Goal: Task Accomplishment & Management: Manage account settings

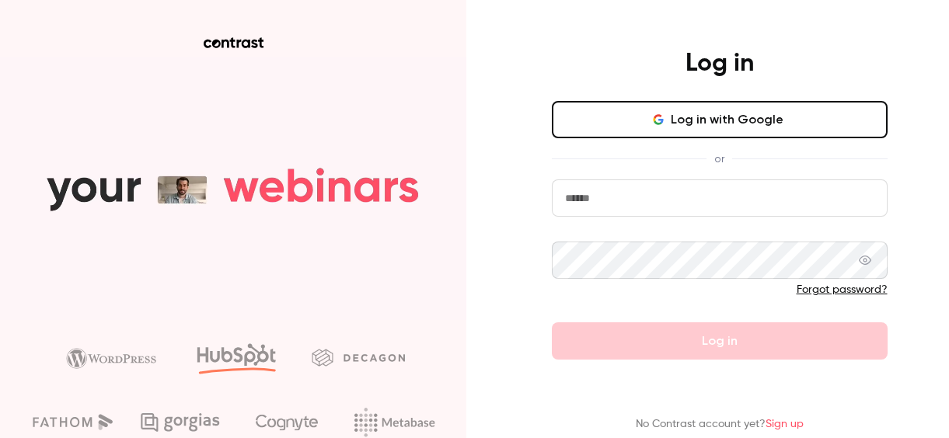
click at [915, 147] on div "Log in Log in with Google or Forgot password? Log in" at bounding box center [720, 204] width 404 height 312
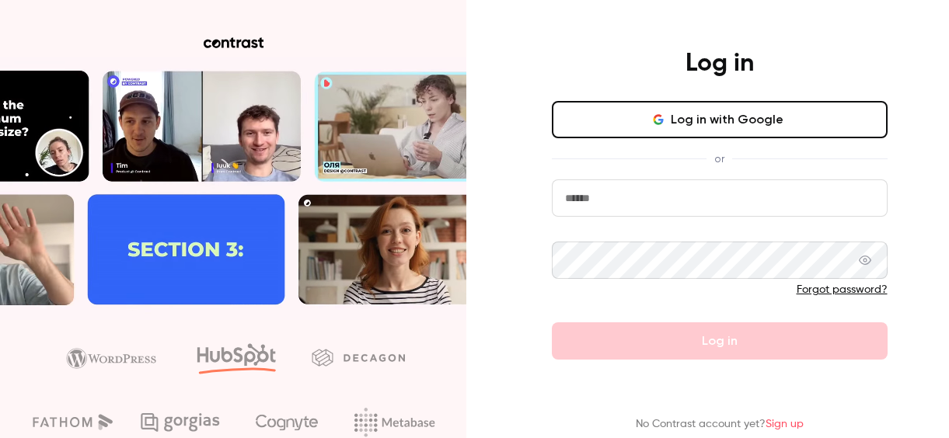
click at [794, 125] on button "Log in with Google" at bounding box center [720, 119] width 336 height 37
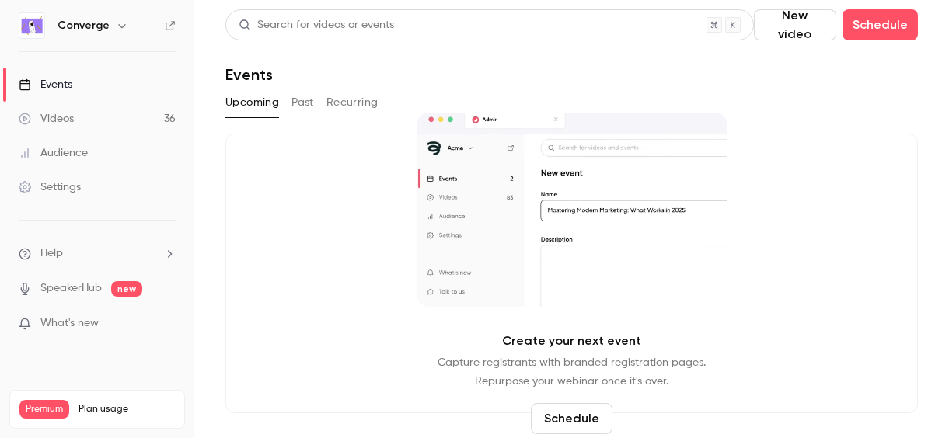
click at [116, 28] on icon "button" at bounding box center [122, 25] width 12 height 12
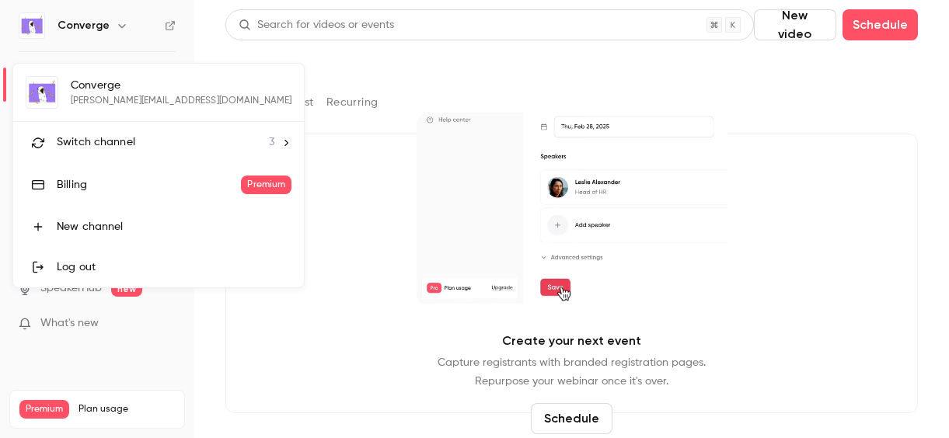
click at [110, 134] on li "Switch channel 3" at bounding box center [158, 142] width 291 height 41
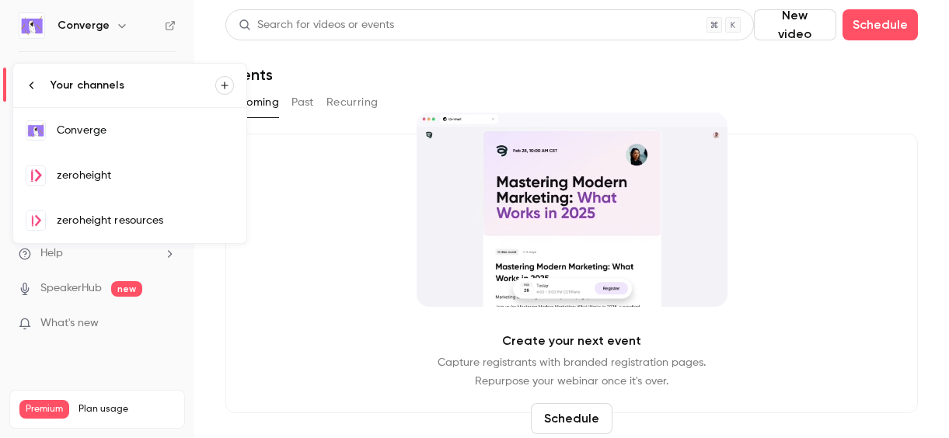
click at [116, 220] on div "zeroheight resources" at bounding box center [145, 221] width 177 height 16
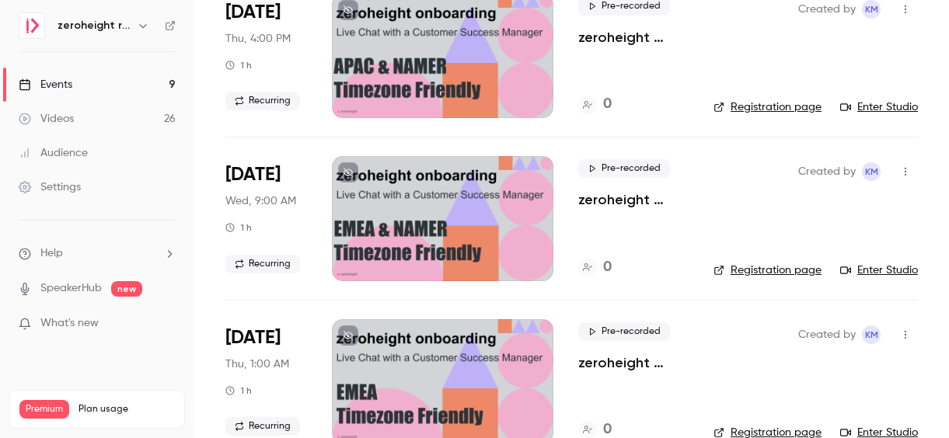
scroll to position [1150, 0]
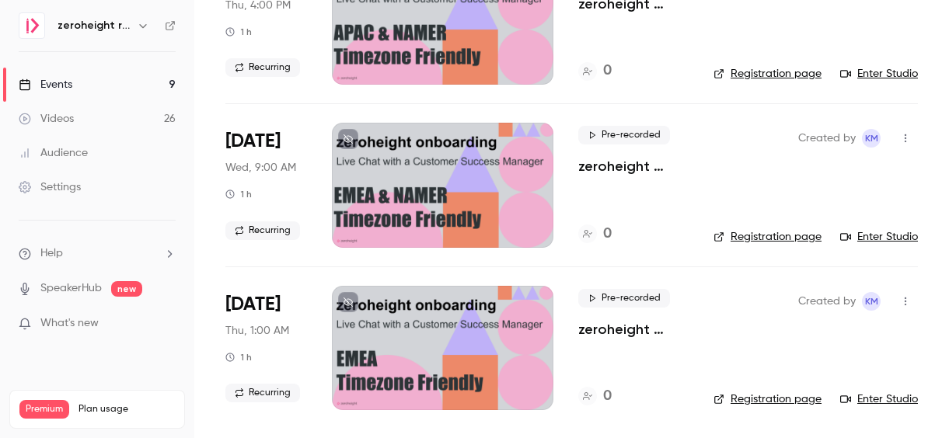
click at [119, 328] on p "What's new" at bounding box center [85, 324] width 132 height 16
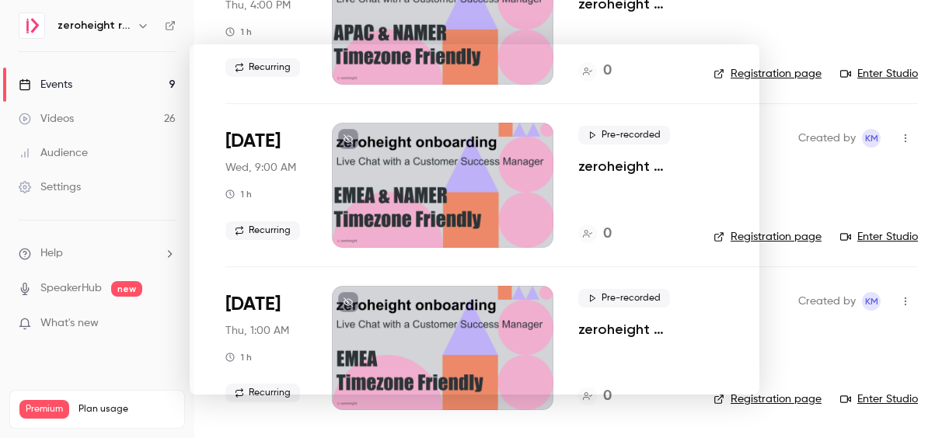
click at [166, 26] on div at bounding box center [474, 219] width 949 height 438
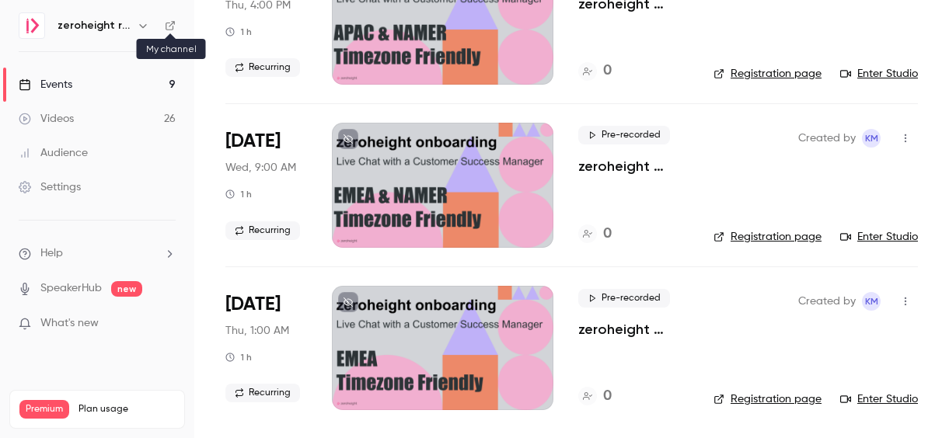
click at [171, 25] on icon at bounding box center [170, 25] width 11 height 11
click at [75, 190] on div "Settings" at bounding box center [50, 188] width 62 height 16
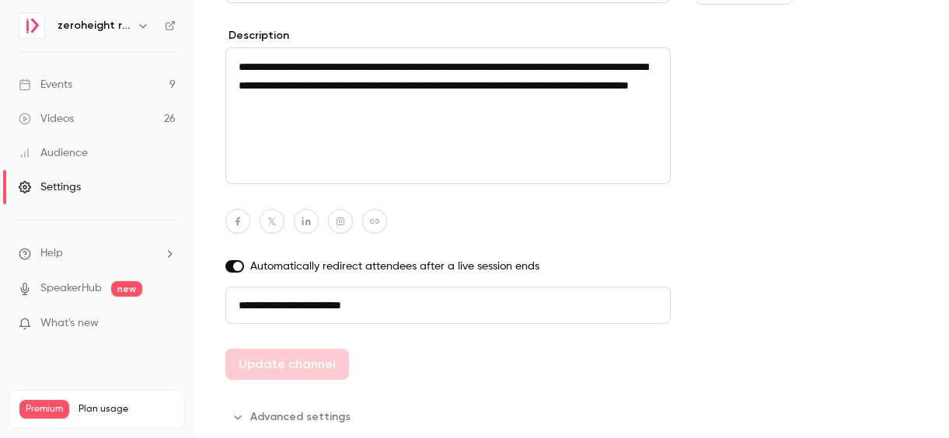
scroll to position [270, 0]
click at [309, 414] on button "Advanced settings" at bounding box center [292, 416] width 134 height 25
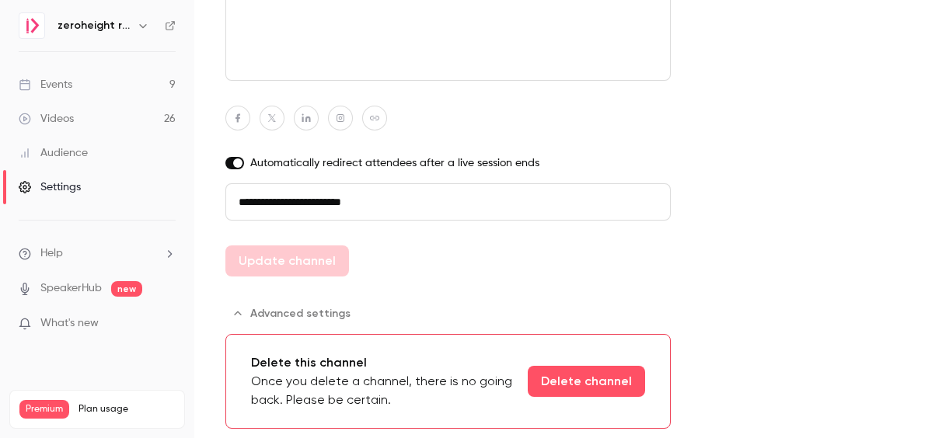
scroll to position [0, 0]
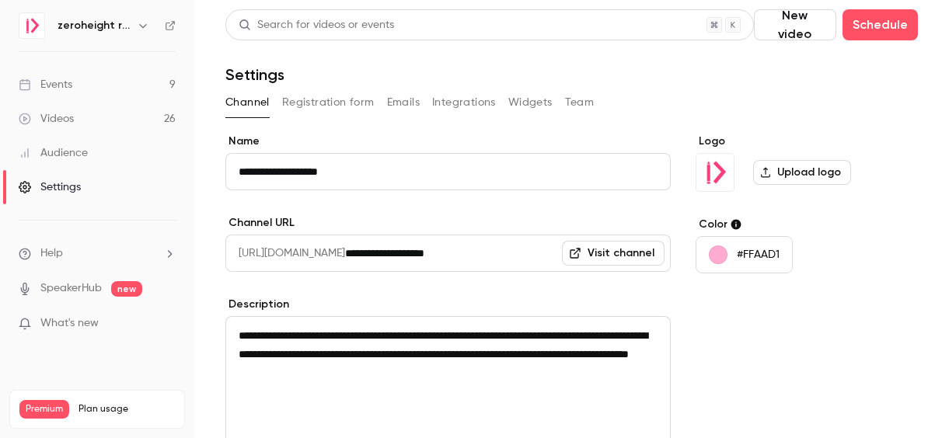
click at [347, 109] on button "Registration form" at bounding box center [328, 102] width 93 height 25
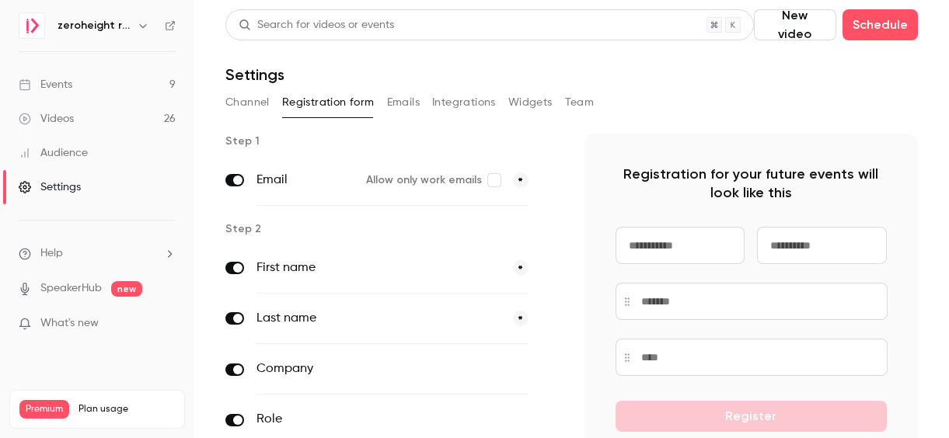
click at [530, 106] on button "Widgets" at bounding box center [530, 102] width 44 height 25
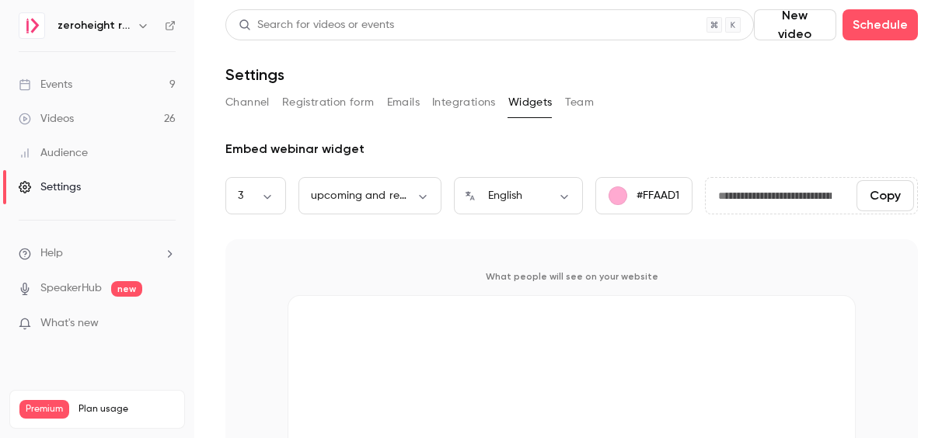
click at [569, 99] on button "Team" at bounding box center [580, 102] width 30 height 25
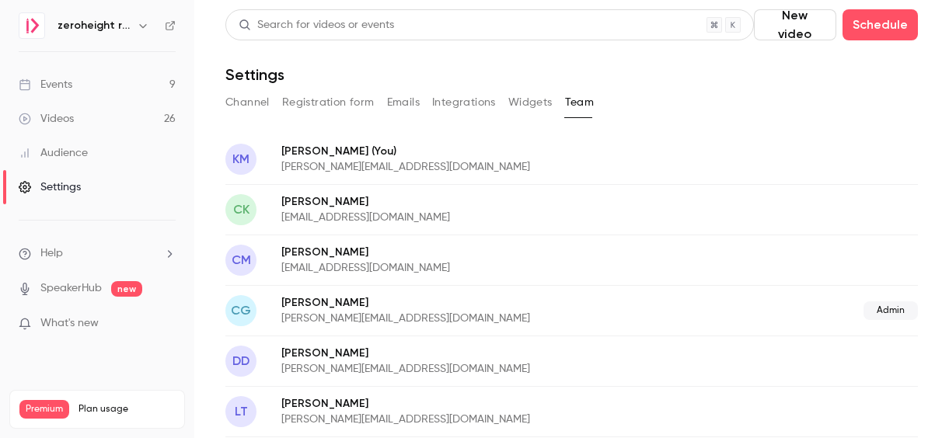
click at [463, 110] on button "Integrations" at bounding box center [464, 102] width 64 height 25
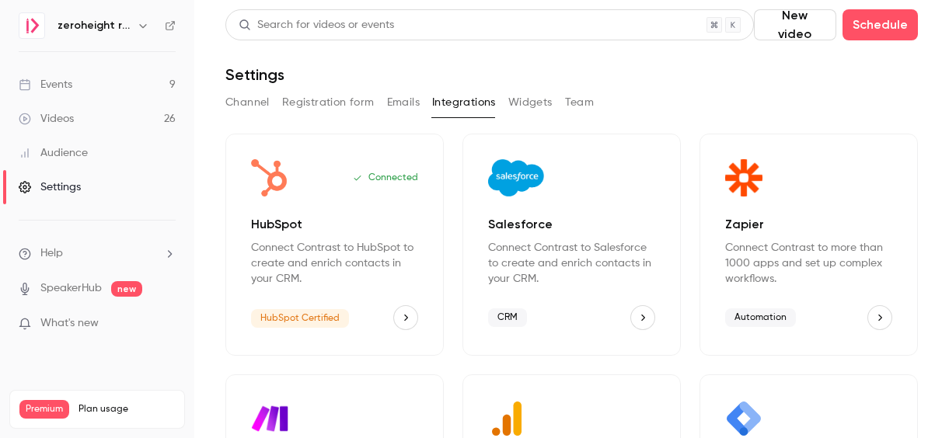
click at [407, 101] on button "Emails" at bounding box center [403, 102] width 33 height 25
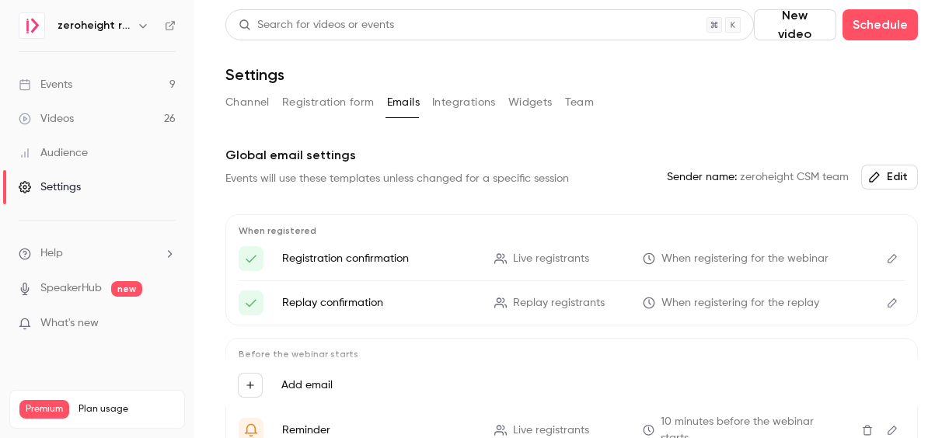
click at [323, 97] on button "Registration form" at bounding box center [328, 102] width 93 height 25
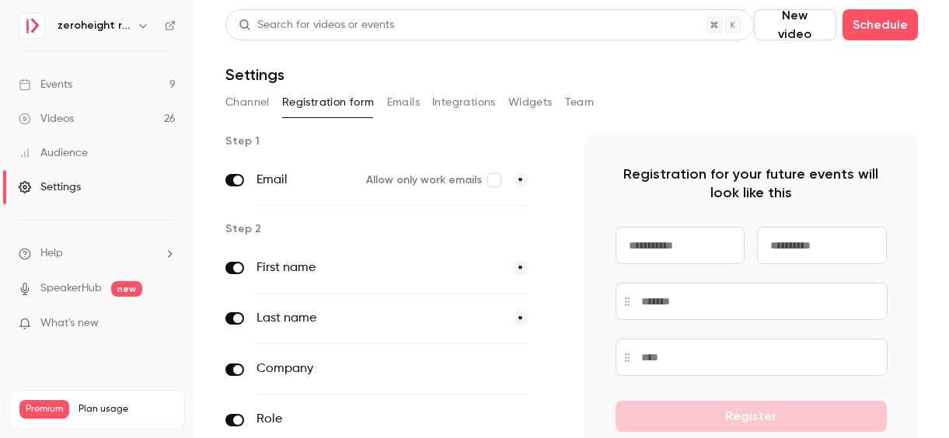
click at [253, 93] on button "Channel" at bounding box center [247, 102] width 44 height 25
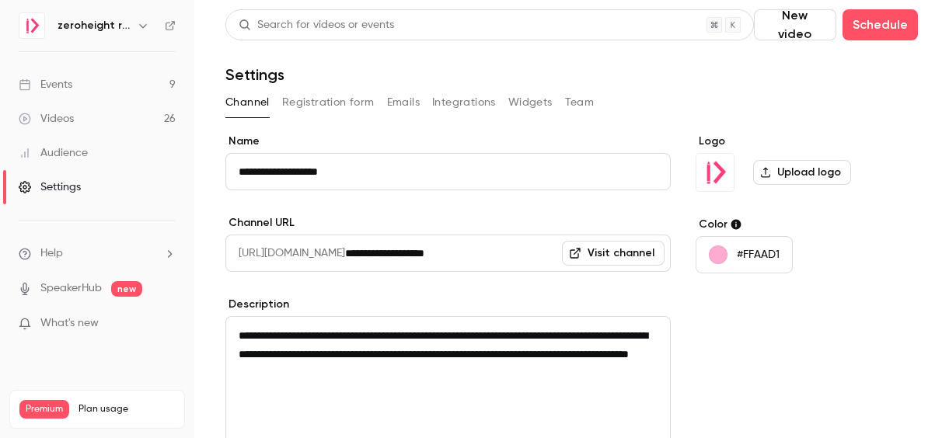
click at [93, 316] on span "What's new" at bounding box center [69, 324] width 58 height 16
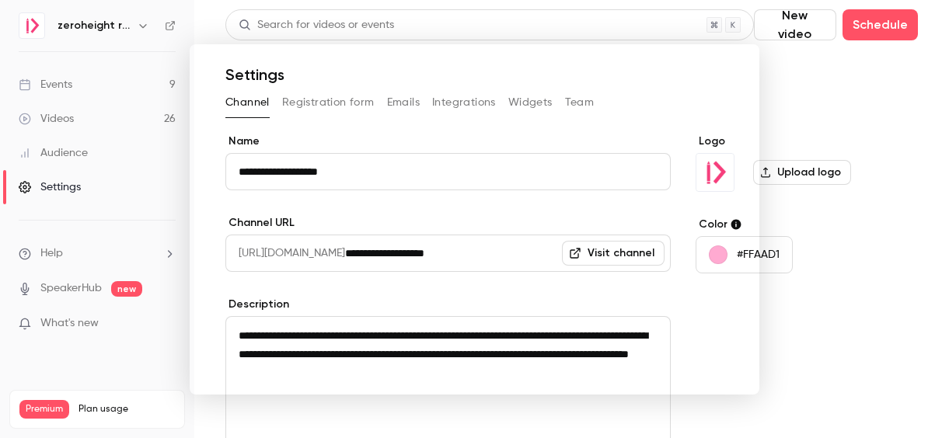
click at [0, 0] on noticeable-lightbox at bounding box center [0, 0] width 0 height 0
click at [782, 338] on div at bounding box center [474, 219] width 949 height 438
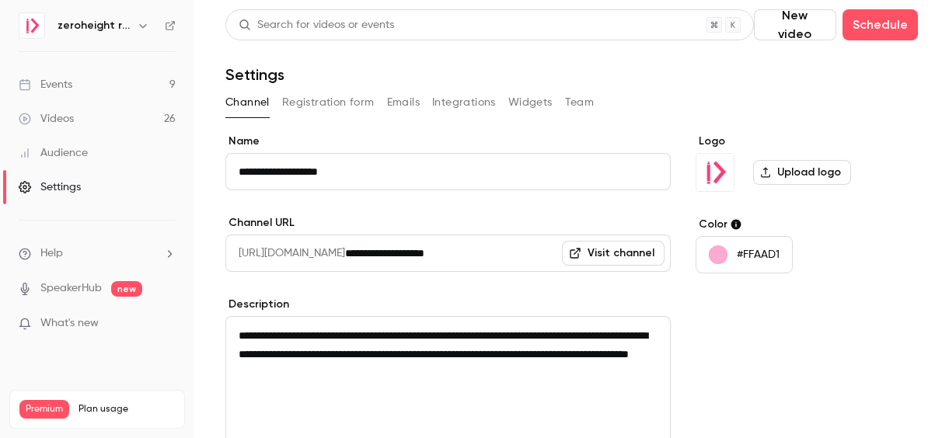
click at [91, 142] on link "Audience" at bounding box center [97, 153] width 194 height 34
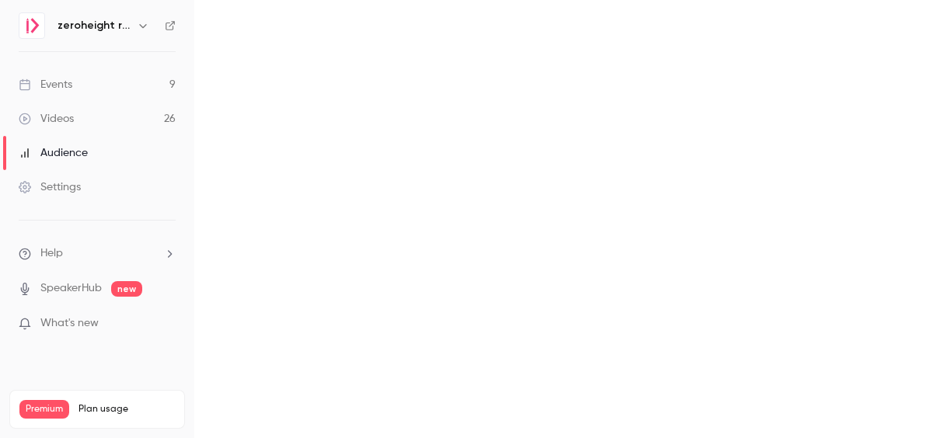
click at [93, 93] on link "Events 9" at bounding box center [97, 85] width 194 height 34
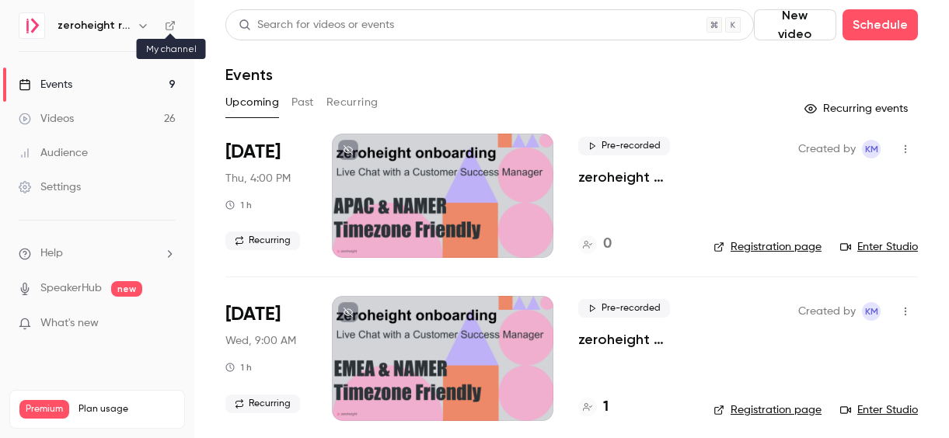
click at [165, 23] on icon at bounding box center [170, 25] width 11 height 11
click at [91, 191] on link "Settings" at bounding box center [97, 187] width 194 height 34
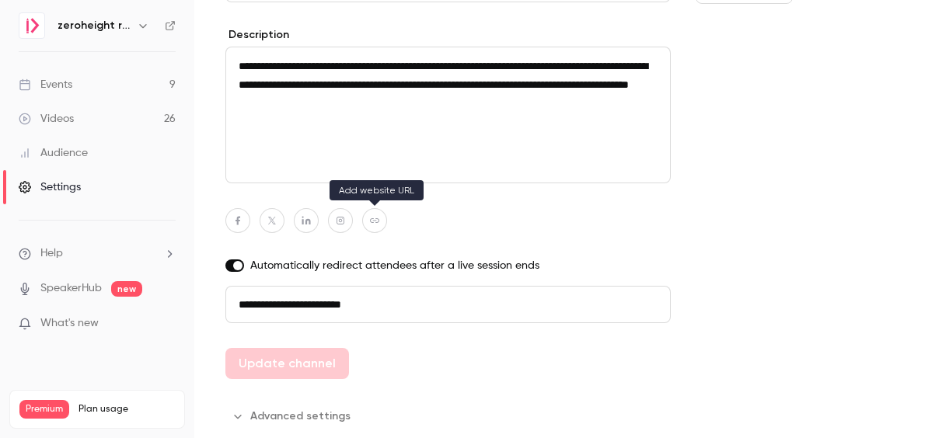
click at [375, 225] on icon "button" at bounding box center [374, 220] width 11 height 9
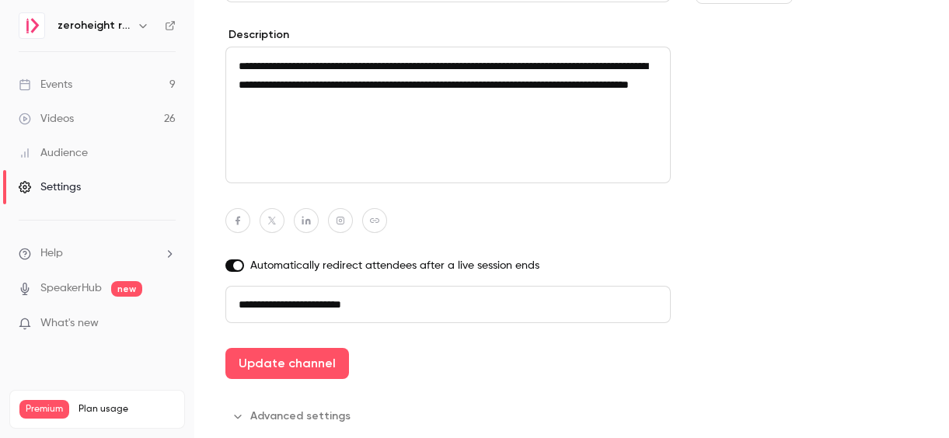
drag, startPoint x: 406, startPoint y: 308, endPoint x: 174, endPoint y: 285, distance: 232.8
click at [174, 285] on div "**********" at bounding box center [474, 219] width 949 height 438
click at [380, 219] on button "button" at bounding box center [374, 220] width 25 height 25
click at [489, 229] on div at bounding box center [447, 220] width 445 height 25
type input "**********"
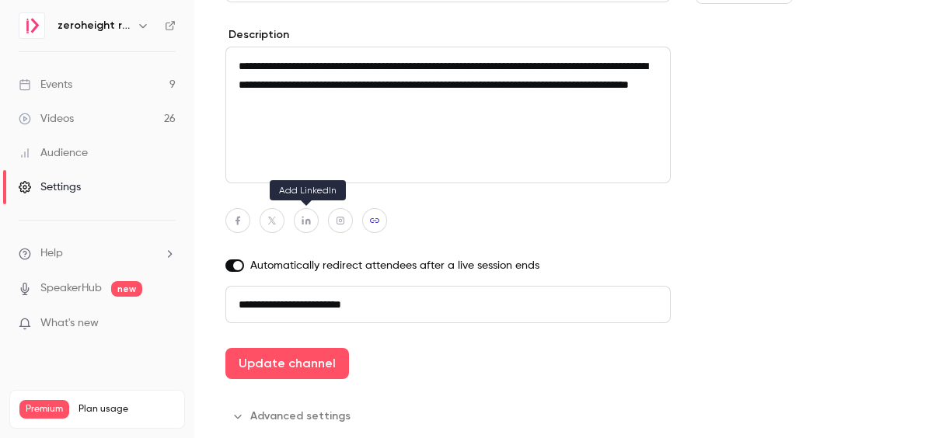
click at [306, 222] on icon "button" at bounding box center [306, 221] width 9 height 9
type input "**********"
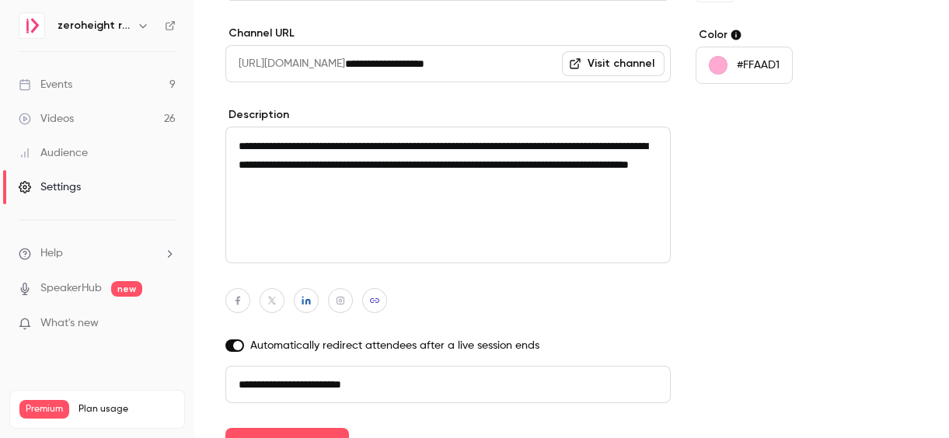
scroll to position [270, 0]
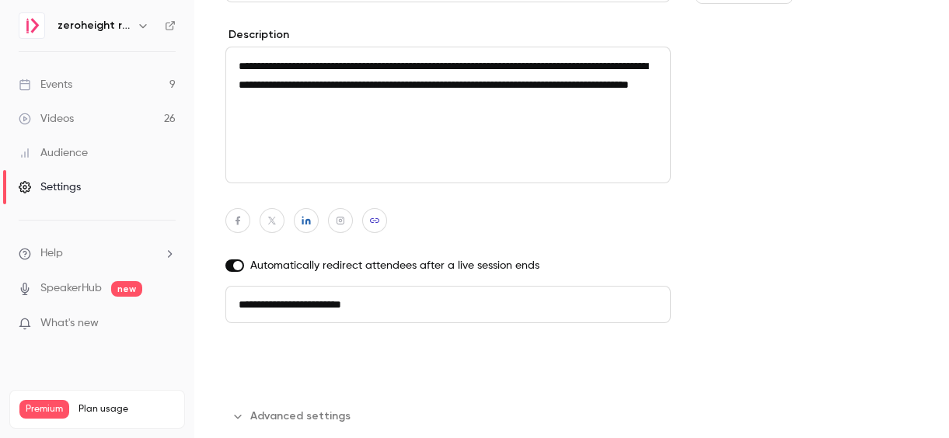
click at [296, 355] on button "Update channel" at bounding box center [287, 363] width 124 height 31
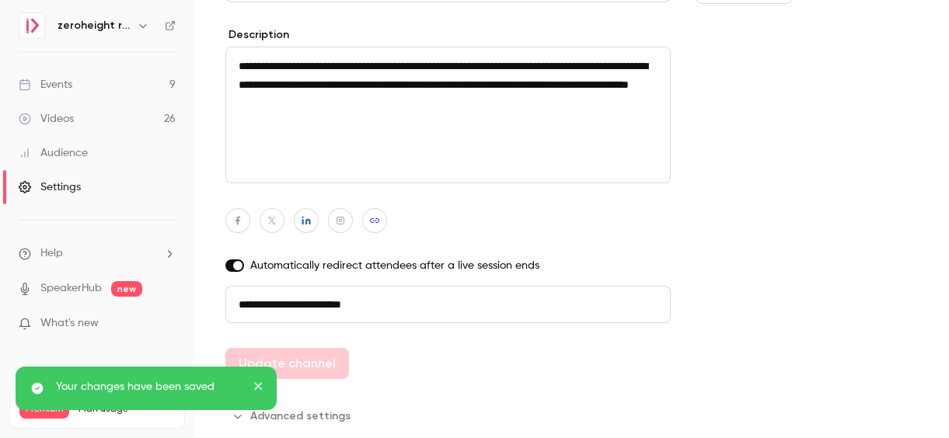
click at [253, 386] on icon "close" at bounding box center [258, 386] width 11 height 12
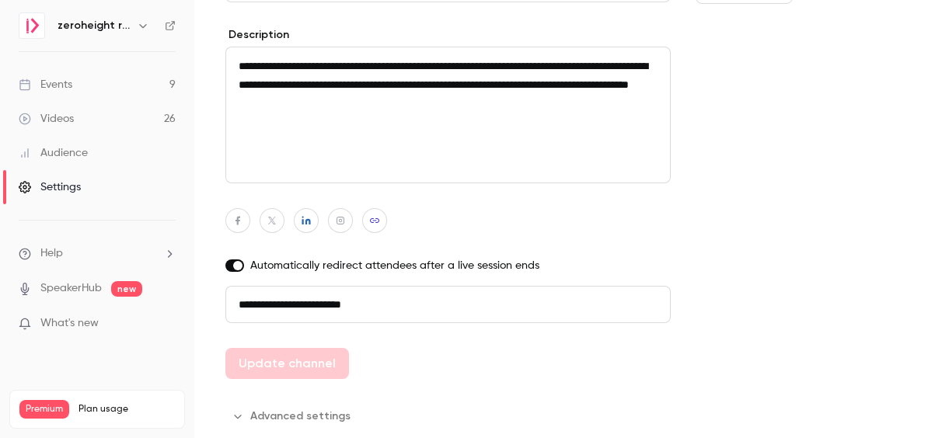
click at [270, 416] on button "Advanced settings" at bounding box center [292, 416] width 134 height 25
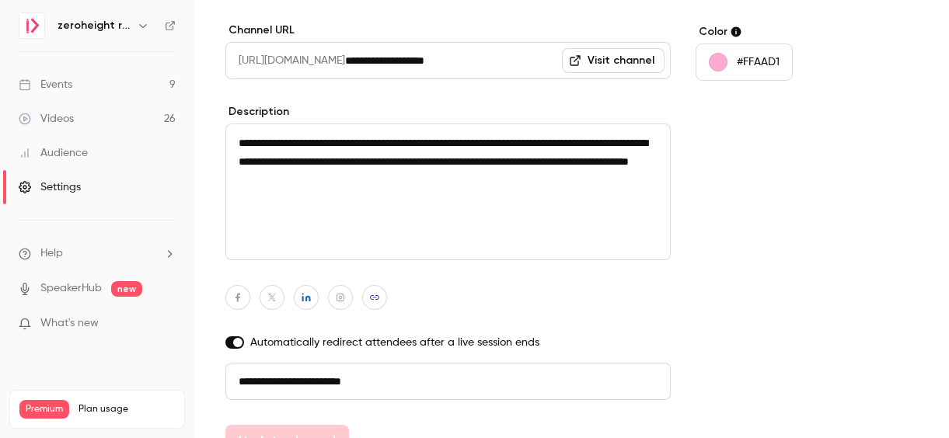
scroll to position [0, 0]
